Goal: Information Seeking & Learning: Learn about a topic

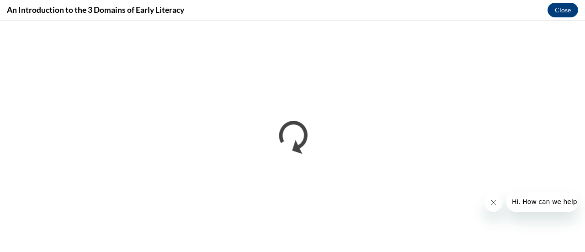
click at [492, 202] on icon "Close message from company" at bounding box center [493, 202] width 7 height 7
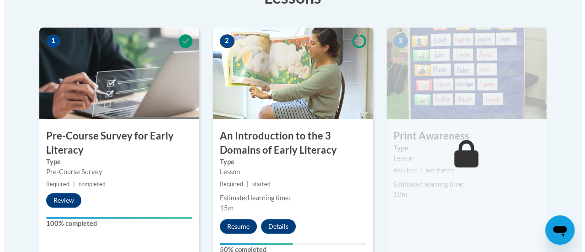
scroll to position [282, 0]
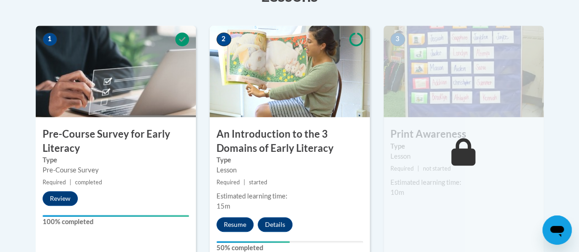
click at [282, 96] on img at bounding box center [289, 71] width 160 height 91
click at [235, 224] on button "Resume" at bounding box center [234, 224] width 37 height 15
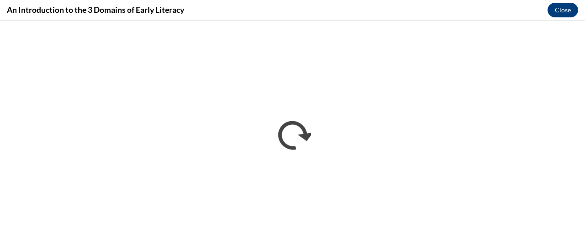
scroll to position [0, 0]
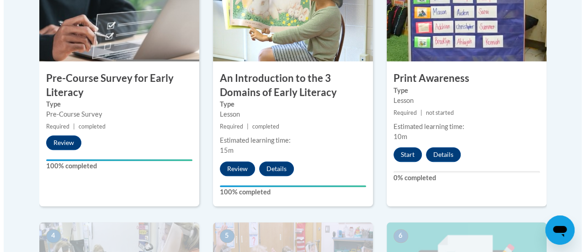
scroll to position [337, 0]
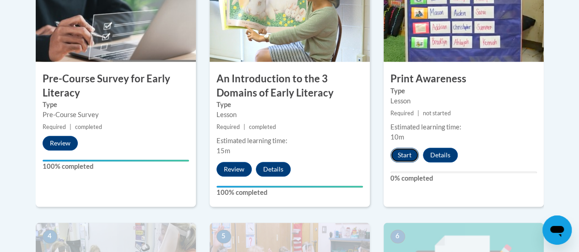
click at [403, 153] on button "Start" at bounding box center [404, 155] width 28 height 15
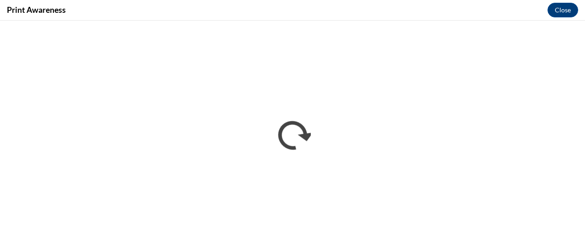
scroll to position [0, 0]
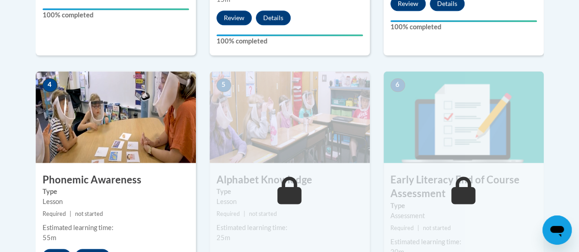
scroll to position [487, 0]
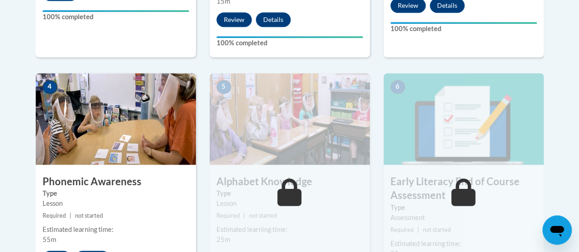
click at [104, 108] on img at bounding box center [116, 118] width 160 height 91
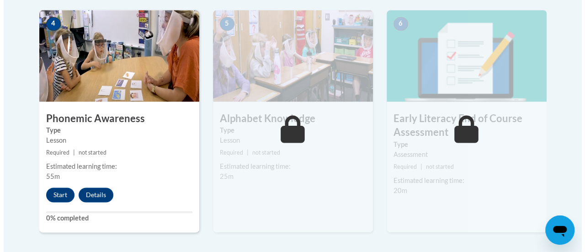
scroll to position [552, 0]
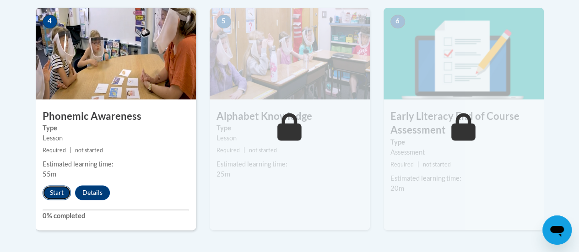
click at [57, 195] on button "Start" at bounding box center [57, 192] width 28 height 15
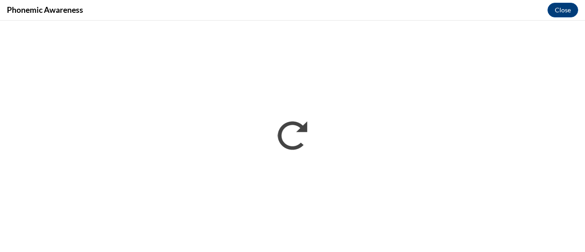
scroll to position [0, 0]
